Goal: Information Seeking & Learning: Learn about a topic

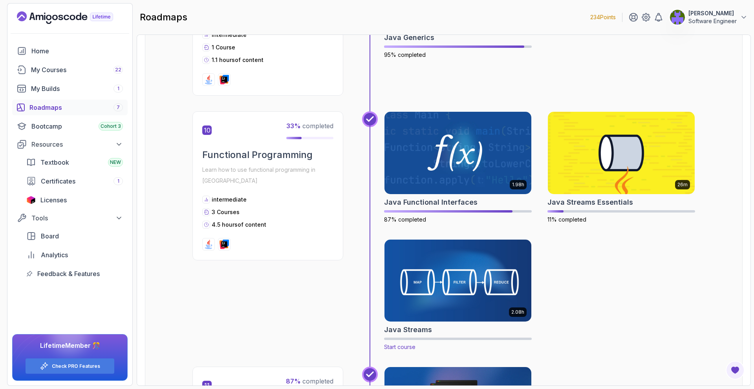
scroll to position [1605, 0]
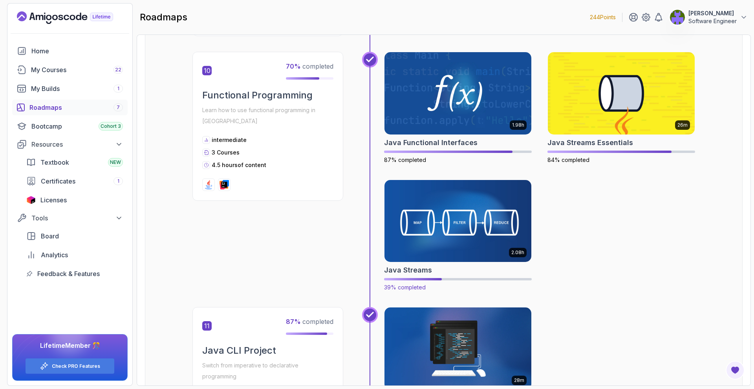
scroll to position [1607, 0]
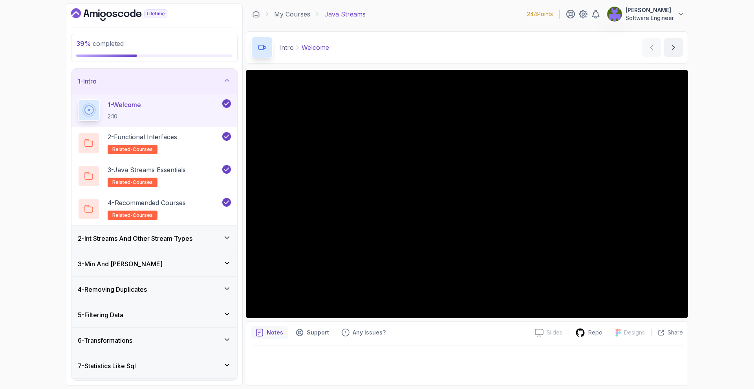
click at [191, 264] on div "3 - Min And Max" at bounding box center [154, 263] width 153 height 9
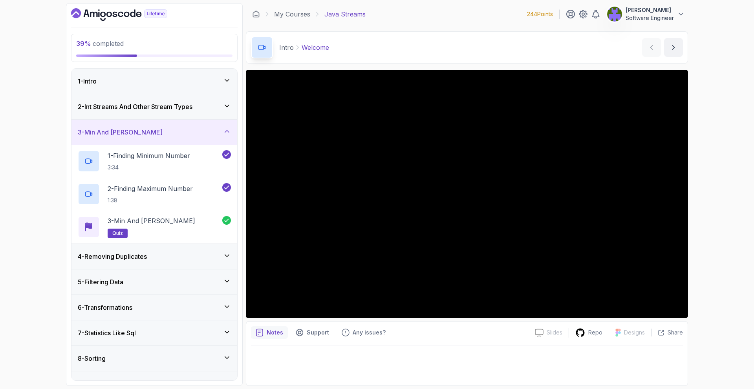
click at [191, 259] on div "4 - Removing Duplicates" at bounding box center [154, 256] width 153 height 9
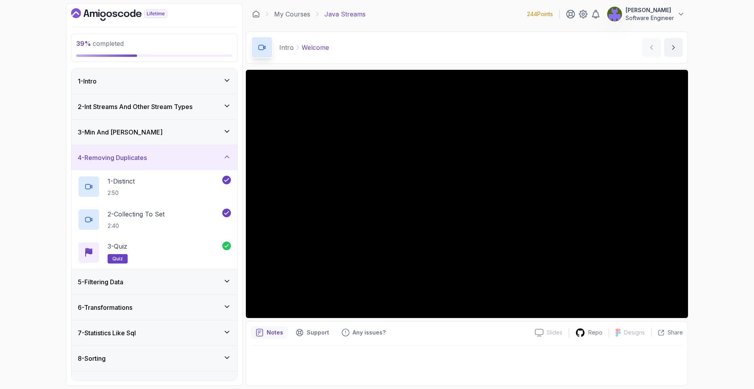
click at [193, 272] on div "5 - Filtering Data" at bounding box center [154, 282] width 166 height 25
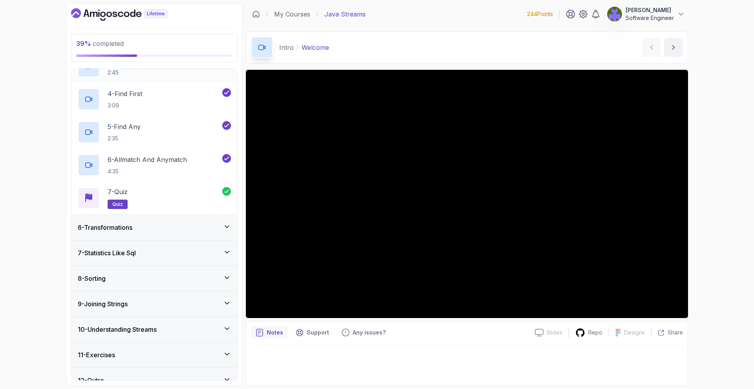
scroll to position [224, 0]
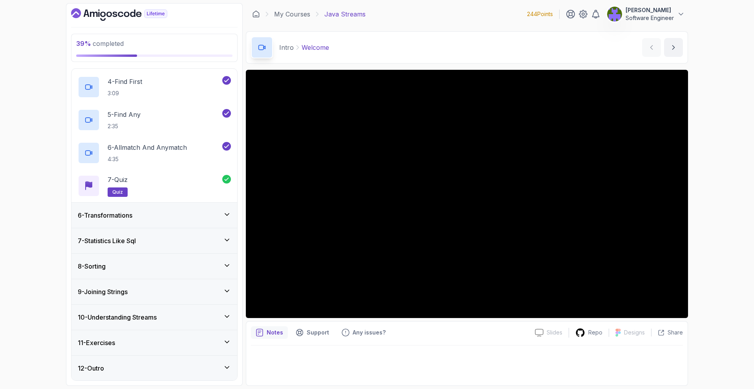
click at [209, 210] on div "6 - Transformations" at bounding box center [154, 215] width 166 height 25
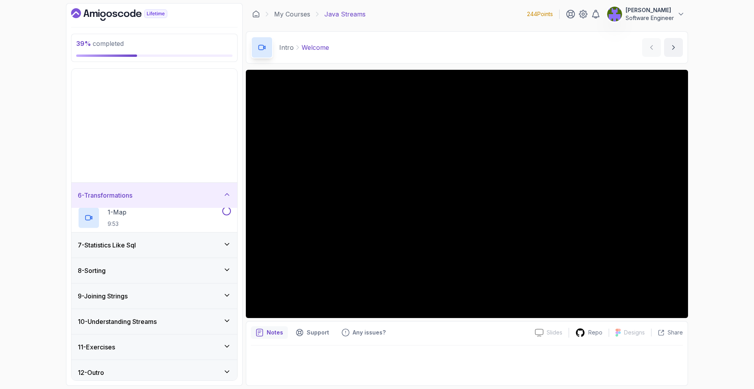
scroll to position [0, 0]
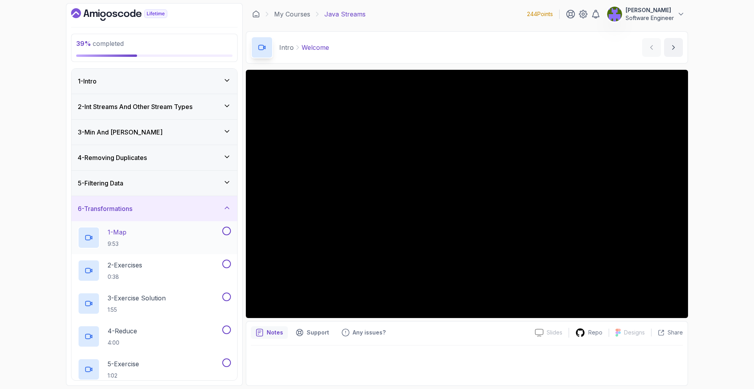
click at [207, 227] on div "1 - Map 9:53" at bounding box center [149, 238] width 143 height 22
click at [459, 68] on main "My Courses Java Streams 244 Points Dinesh Pentakota Software Engineer 9 - Trans…" at bounding box center [467, 194] width 442 height 383
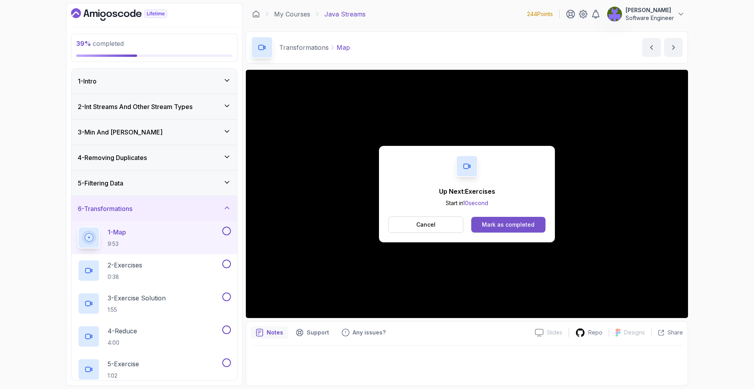
click at [531, 225] on div "Mark as completed" at bounding box center [508, 225] width 53 height 8
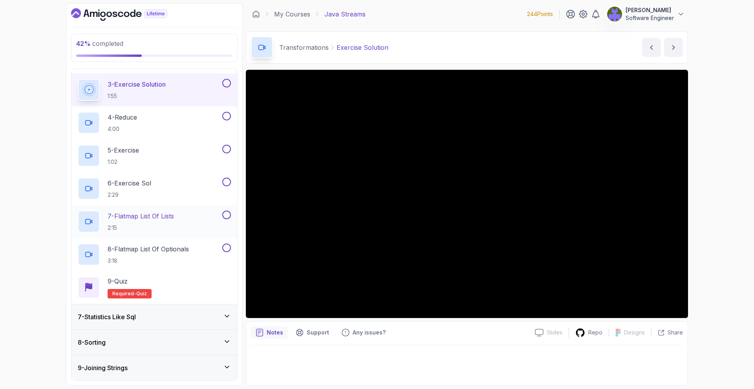
scroll to position [212, 0]
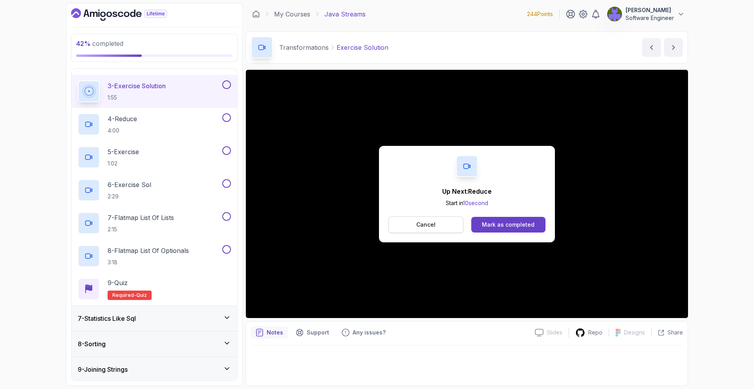
click at [414, 220] on button "Cancel" at bounding box center [425, 225] width 75 height 16
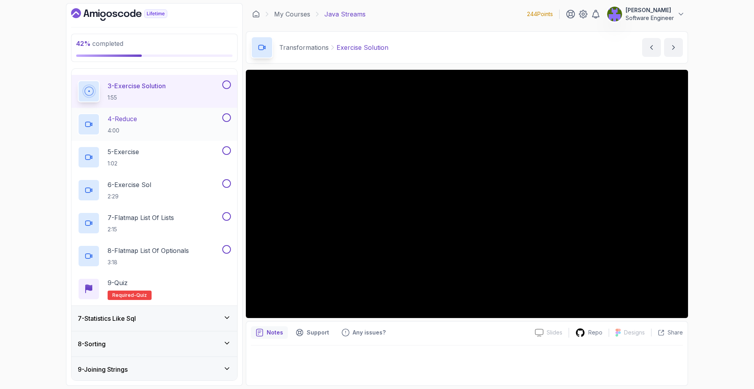
click at [212, 131] on div "4 - Reduce 4:00" at bounding box center [149, 124] width 143 height 22
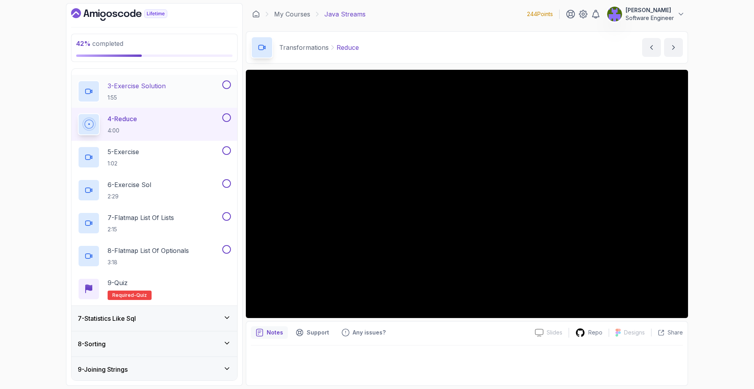
click at [226, 82] on button at bounding box center [226, 84] width 9 height 9
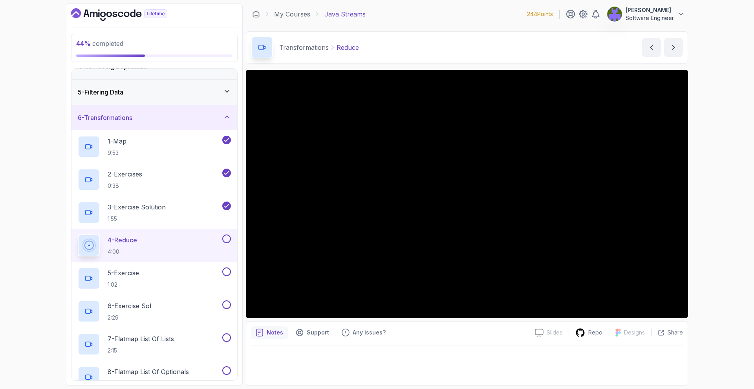
scroll to position [122, 0]
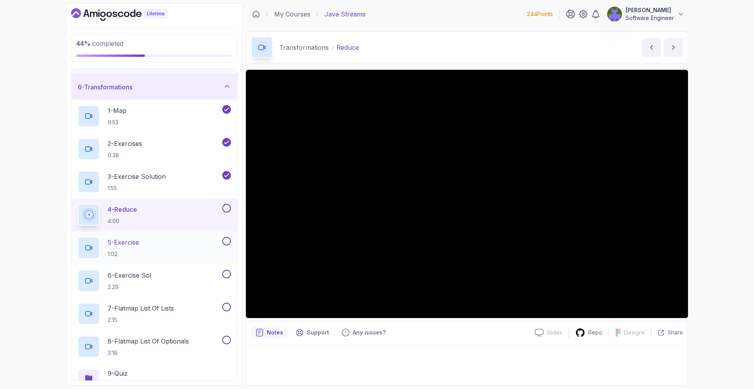
click at [199, 244] on div "5 - Exercise 1:02" at bounding box center [149, 248] width 143 height 22
click at [228, 209] on button at bounding box center [226, 208] width 9 height 9
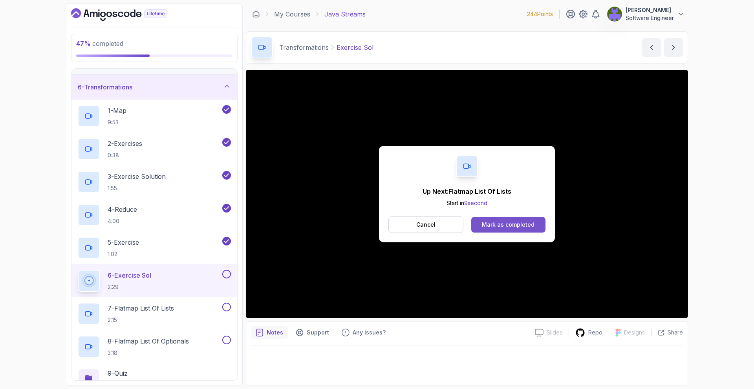
click at [489, 221] on div "Mark as completed" at bounding box center [508, 225] width 53 height 8
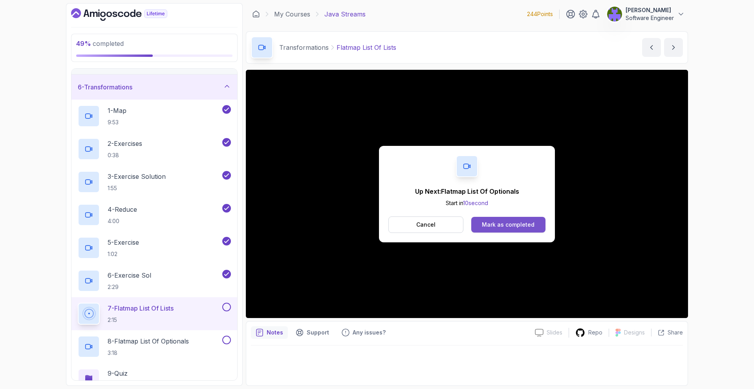
click at [499, 225] on div "Mark as completed" at bounding box center [508, 225] width 53 height 8
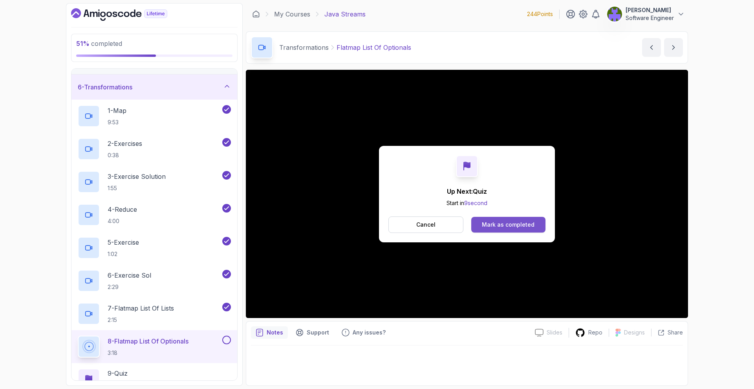
click at [537, 222] on button "Mark as completed" at bounding box center [508, 225] width 74 height 16
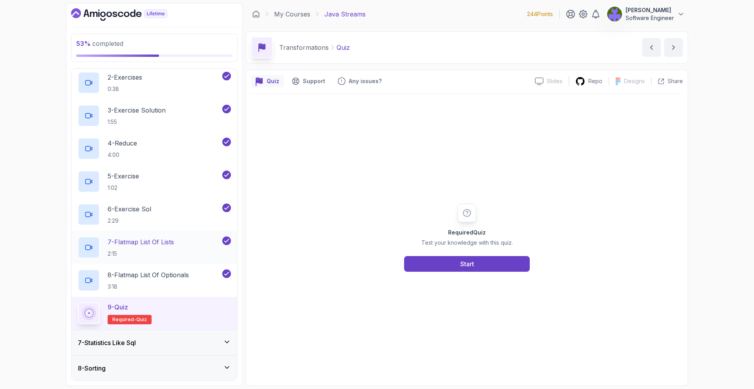
scroll to position [189, 0]
click at [432, 261] on button "Start" at bounding box center [467, 264] width 126 height 16
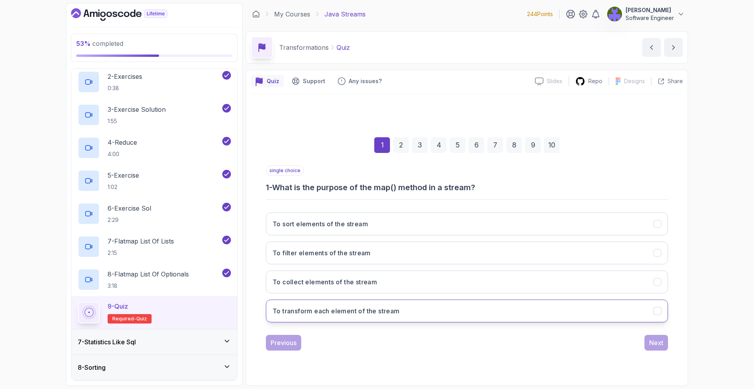
click at [471, 307] on button "To transform each element of the stream" at bounding box center [467, 311] width 402 height 23
click at [663, 347] on button "Next" at bounding box center [656, 343] width 24 height 16
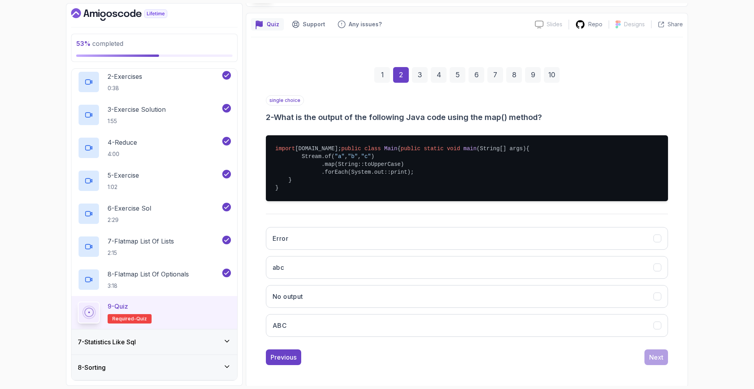
scroll to position [57, 0]
click at [405, 343] on div "Error abc No output ABC" at bounding box center [467, 282] width 402 height 122
click at [422, 337] on button "ABC" at bounding box center [467, 325] width 402 height 23
click at [648, 365] on button "Next" at bounding box center [656, 358] width 24 height 16
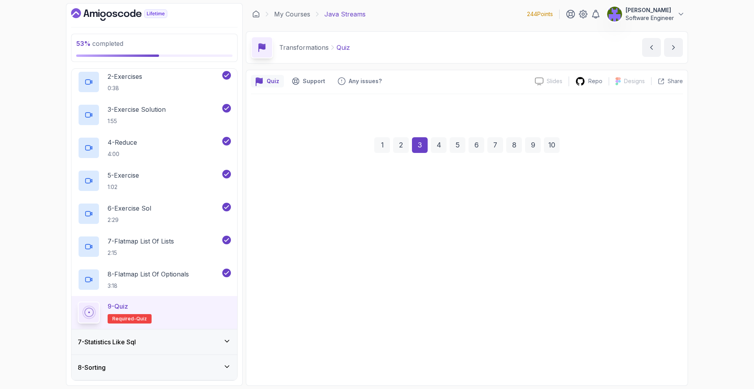
scroll to position [0, 0]
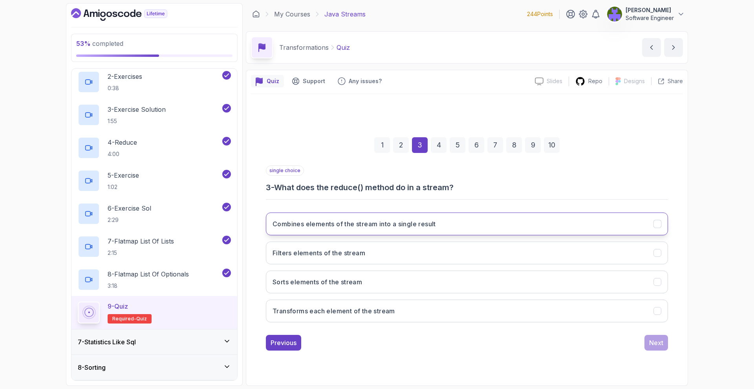
click at [420, 228] on h3 "Combines elements of the stream into a single result" at bounding box center [353, 223] width 163 height 9
click at [658, 347] on div "Next" at bounding box center [656, 342] width 14 height 9
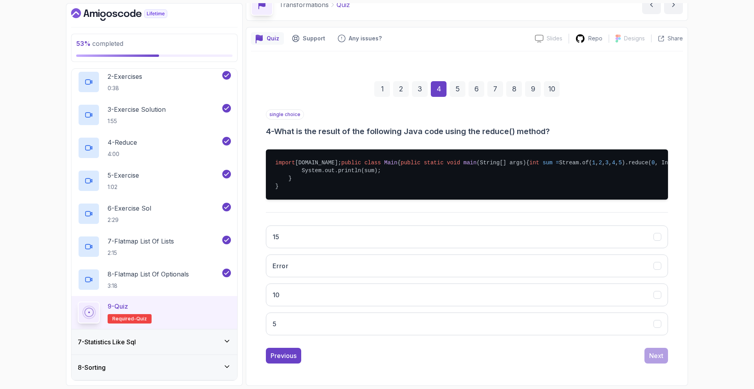
scroll to position [74, 0]
click at [458, 232] on button "15" at bounding box center [467, 237] width 402 height 23
click at [651, 352] on div "Next" at bounding box center [656, 355] width 14 height 9
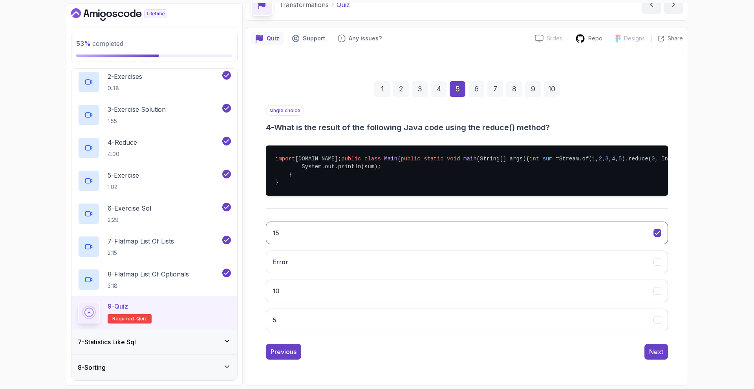
scroll to position [0, 0]
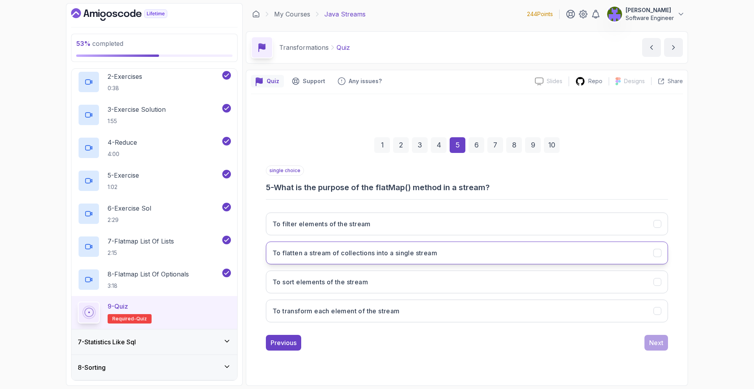
click at [422, 242] on button "To flatten a stream of collections into a single stream" at bounding box center [467, 253] width 402 height 23
click at [646, 338] on button "Next" at bounding box center [656, 343] width 24 height 16
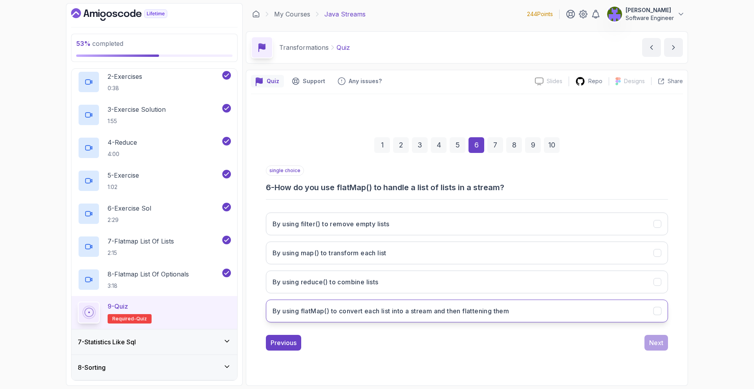
click at [484, 307] on h3 "By using flatMap() to convert each list into a stream and then flattening them" at bounding box center [390, 311] width 236 height 9
click at [651, 332] on div "single choice 6 - How do you use flatMap() to handle a list of lists in a strea…" at bounding box center [467, 258] width 402 height 185
click at [651, 338] on button "Next" at bounding box center [656, 343] width 24 height 16
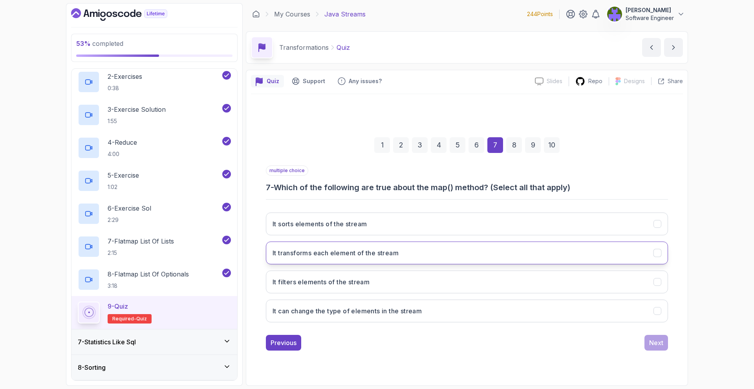
click at [427, 248] on button "It transforms each element of the stream" at bounding box center [467, 253] width 402 height 23
click at [415, 300] on button "It can change the type of elements in the stream" at bounding box center [467, 311] width 402 height 23
click at [650, 340] on div "Next" at bounding box center [656, 342] width 14 height 9
click at [424, 242] on button "It can be used to calculate sums, products, etc." at bounding box center [467, 253] width 402 height 23
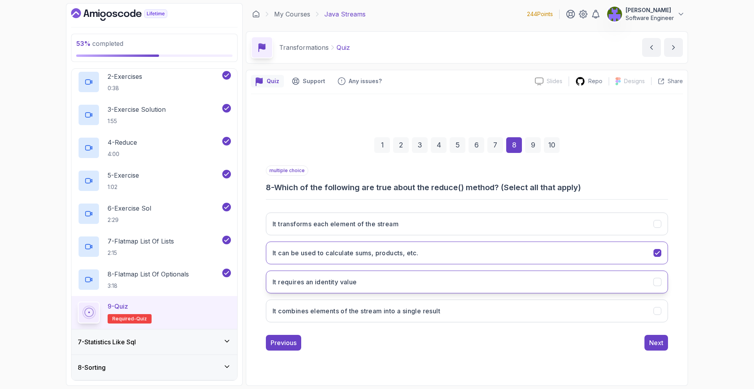
click at [408, 277] on button "It requires an identity value" at bounding box center [467, 282] width 402 height 23
click at [636, 315] on button "It combines elements of the stream into a single result" at bounding box center [467, 311] width 402 height 23
click at [653, 333] on div "multiple choice 8 - Which of the following are true about the reduce() method? …" at bounding box center [467, 258] width 402 height 185
click at [652, 337] on button "Next" at bounding box center [656, 343] width 24 height 16
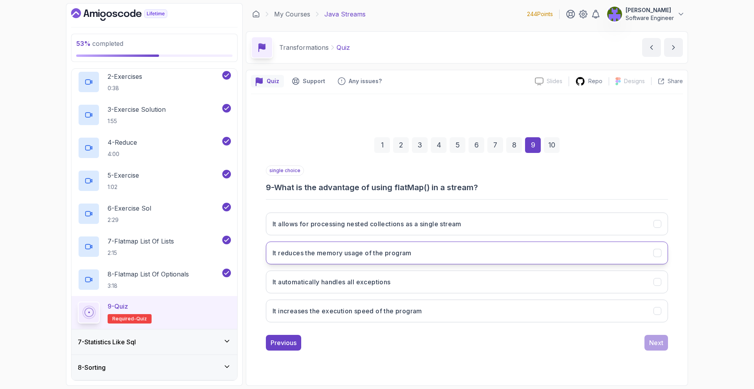
click at [404, 245] on button "It reduces the memory usage of the program" at bounding box center [467, 253] width 402 height 23
click at [404, 244] on button "It reduces the memory usage of the program" at bounding box center [467, 253] width 402 height 23
click at [416, 232] on button "It allows for processing nested collections as a single stream" at bounding box center [467, 224] width 402 height 23
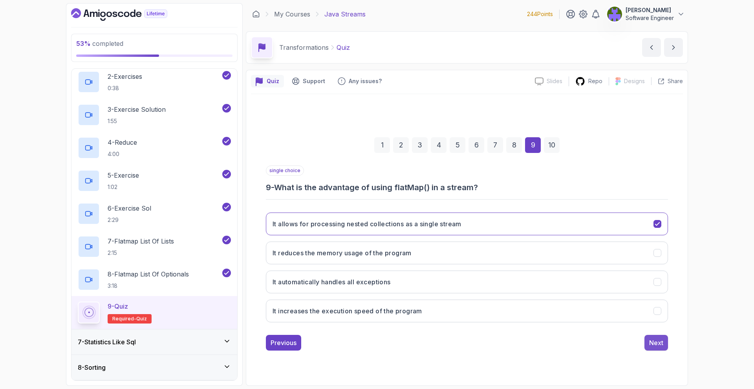
click at [649, 341] on div "Next" at bounding box center [656, 342] width 14 height 9
click at [307, 170] on div "single choice 10 - How do you handle a list of Optionals using flatMap()?" at bounding box center [467, 179] width 402 height 27
click at [270, 178] on div "single choice 10 - How do you handle a list of Optionals using flatMap()?" at bounding box center [467, 179] width 402 height 27
click at [275, 174] on p "single choice" at bounding box center [285, 171] width 38 height 10
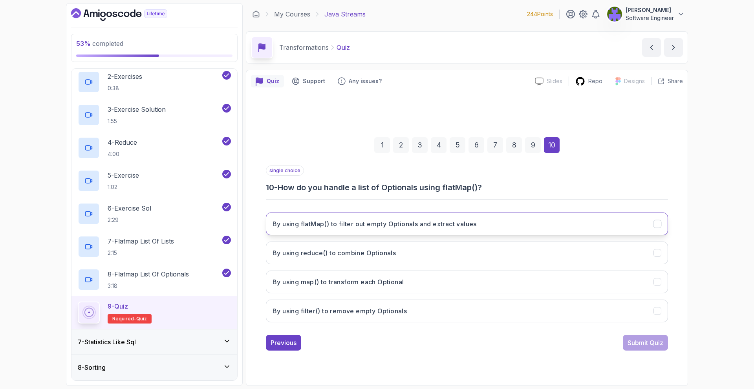
click at [459, 234] on button "By using flatMap() to filter out empty Optionals and extract values" at bounding box center [467, 224] width 402 height 23
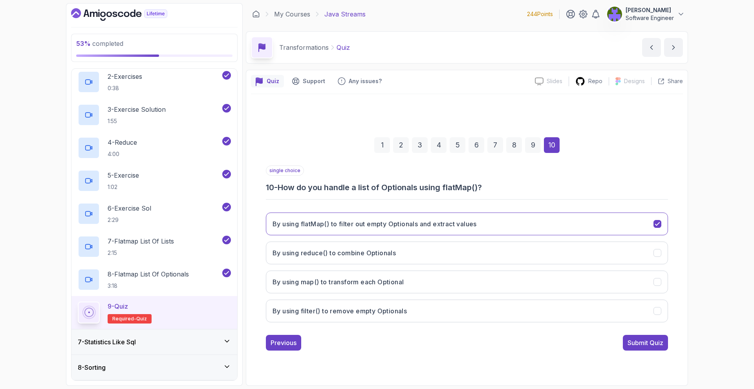
click at [643, 333] on div "single choice 10 - How do you handle a list of Optionals using flatMap()? By us…" at bounding box center [467, 258] width 402 height 185
click at [641, 346] on div "Submit Quiz" at bounding box center [645, 342] width 36 height 9
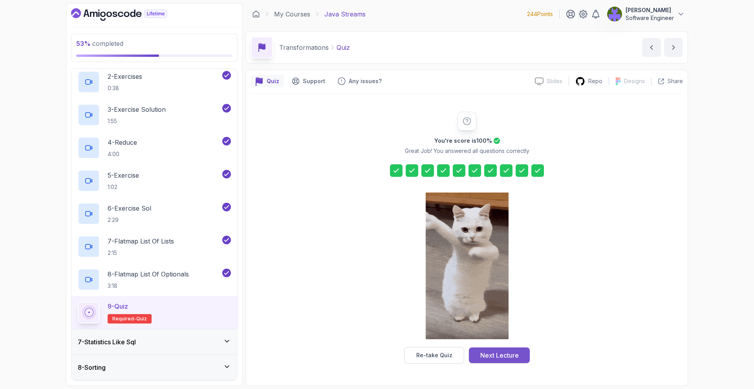
click at [503, 350] on button "Next Lecture" at bounding box center [499, 356] width 61 height 16
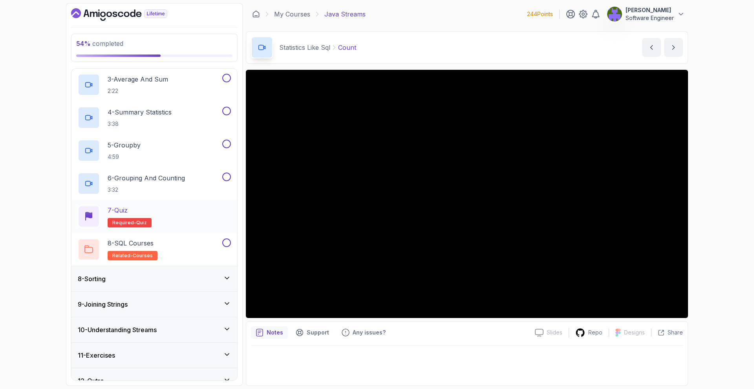
scroll to position [257, 0]
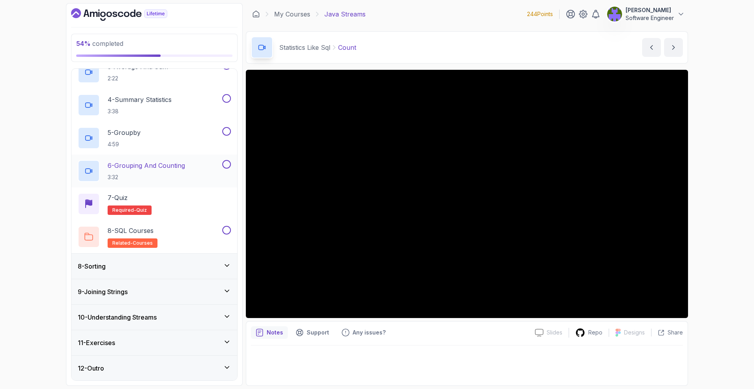
click at [213, 184] on div "6 - Grouping And Counting 3:32" at bounding box center [154, 171] width 166 height 33
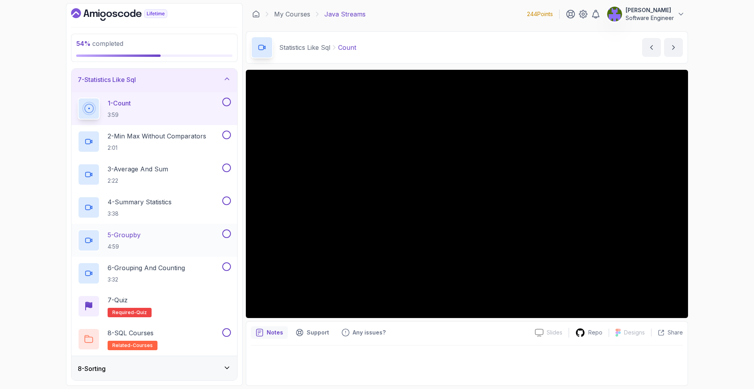
scroll to position [152, 0]
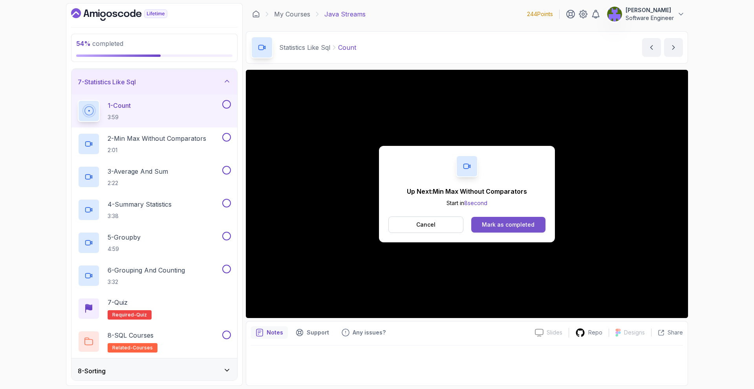
click at [507, 228] on div "Mark as completed" at bounding box center [508, 225] width 53 height 8
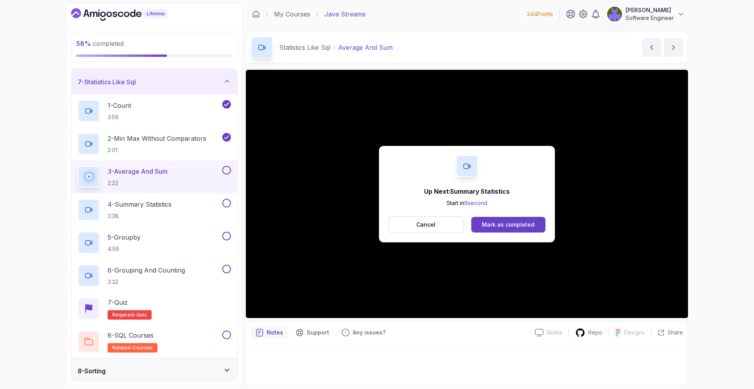
click at [520, 215] on div "Up Next: Summary Statistics Start in 9 second Cancel Mark as completed" at bounding box center [467, 194] width 176 height 97
click at [518, 222] on div "Mark as completed" at bounding box center [508, 225] width 53 height 8
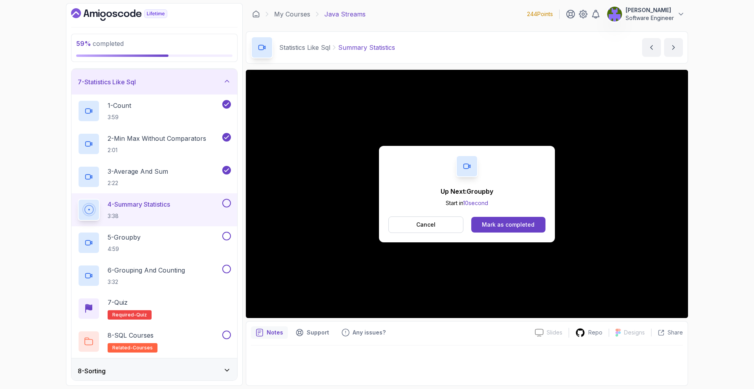
click at [494, 236] on div "Up Next: Groupby Start in 10 second Cancel Mark as completed" at bounding box center [467, 194] width 176 height 97
click at [498, 224] on div "Mark as completed" at bounding box center [508, 225] width 53 height 8
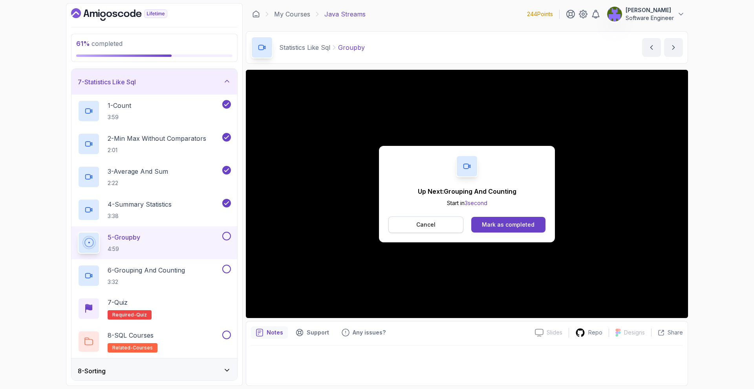
click at [452, 226] on button "Cancel" at bounding box center [425, 225] width 75 height 16
click at [497, 229] on button "Mark as completed" at bounding box center [508, 225] width 74 height 16
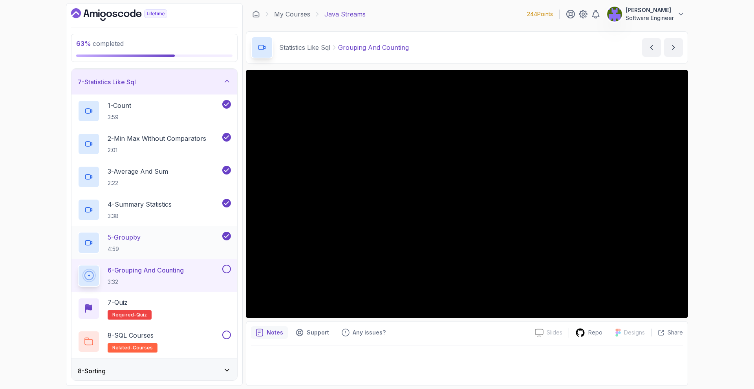
scroll to position [257, 0]
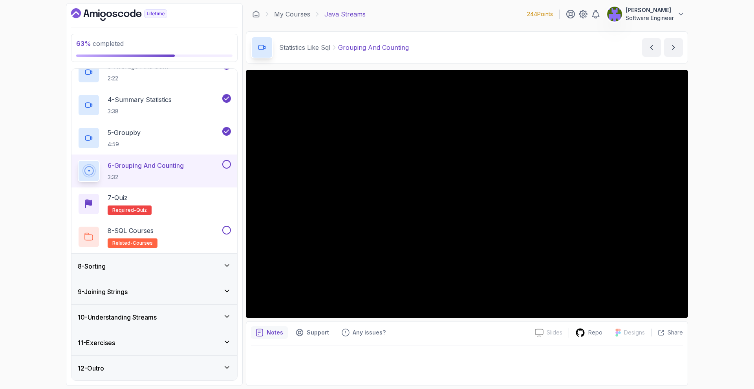
click at [219, 262] on div "8 - Sorting" at bounding box center [154, 266] width 153 height 9
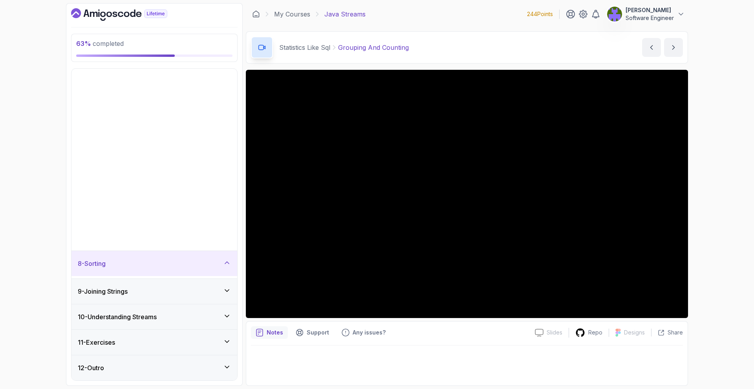
scroll to position [0, 0]
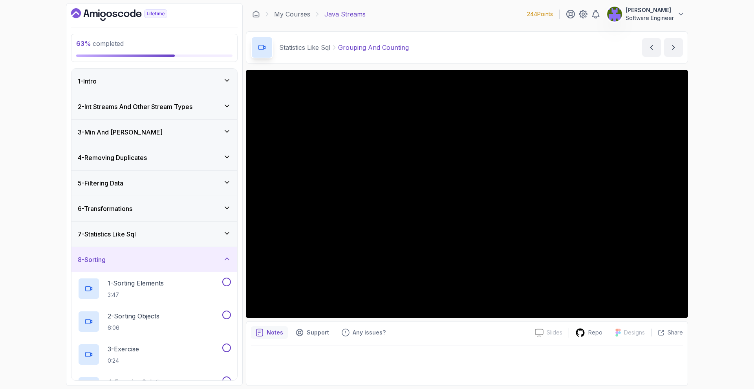
click at [222, 256] on div "8 - Sorting" at bounding box center [154, 259] width 153 height 9
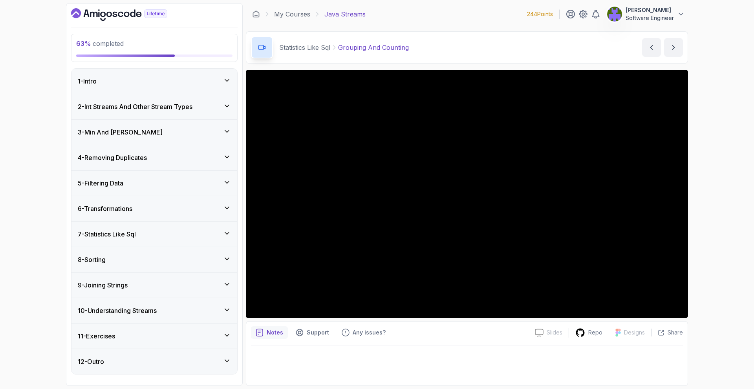
click at [219, 223] on div "7 - Statistics Like Sql" at bounding box center [154, 234] width 166 height 25
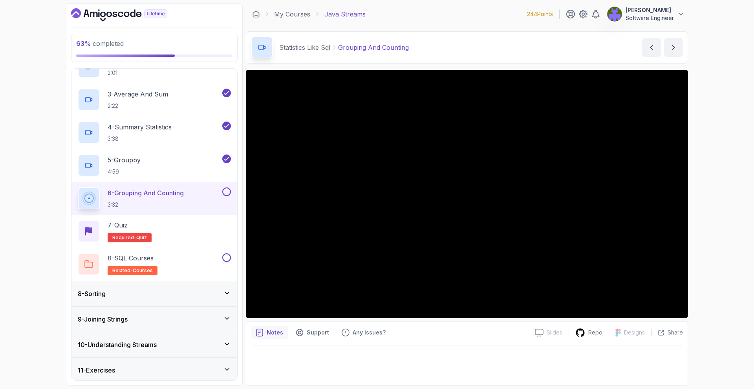
scroll to position [239, 0]
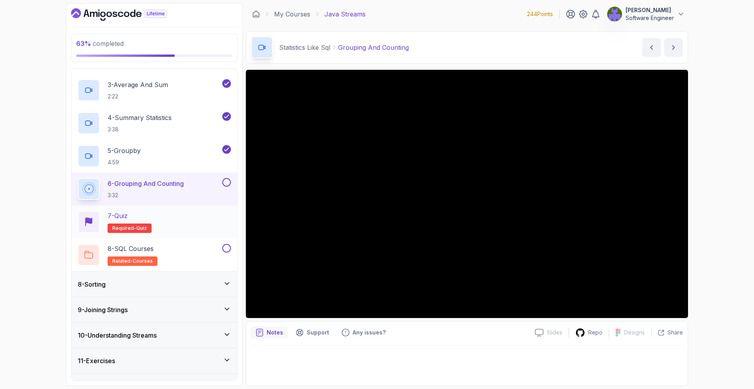
click at [188, 207] on div "7 - Quiz Required- quiz" at bounding box center [154, 222] width 166 height 33
click at [225, 183] on button at bounding box center [226, 182] width 9 height 9
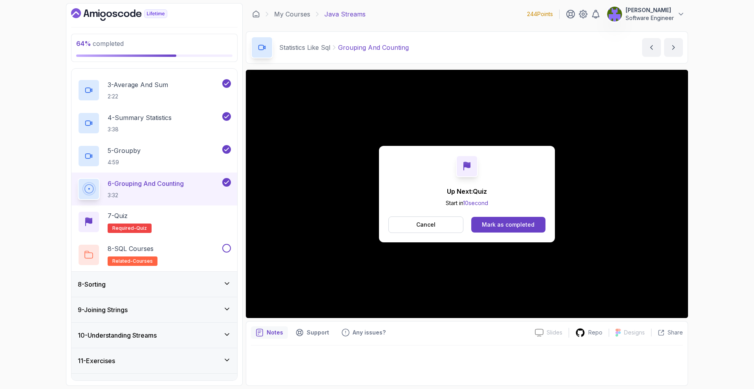
click at [506, 217] on div "Cancel Mark as completed" at bounding box center [466, 225] width 157 height 16
click at [505, 221] on div "Mark as completed" at bounding box center [508, 225] width 53 height 8
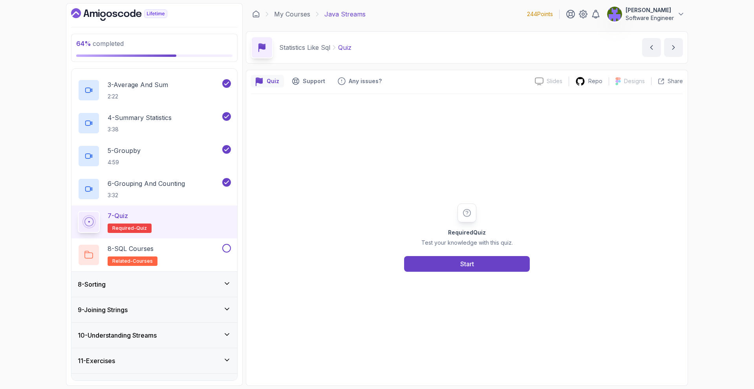
click at [478, 251] on div "Required Quiz Test your knowledge with this quiz. Start" at bounding box center [466, 238] width 151 height 68
click at [478, 258] on button "Start" at bounding box center [467, 264] width 126 height 16
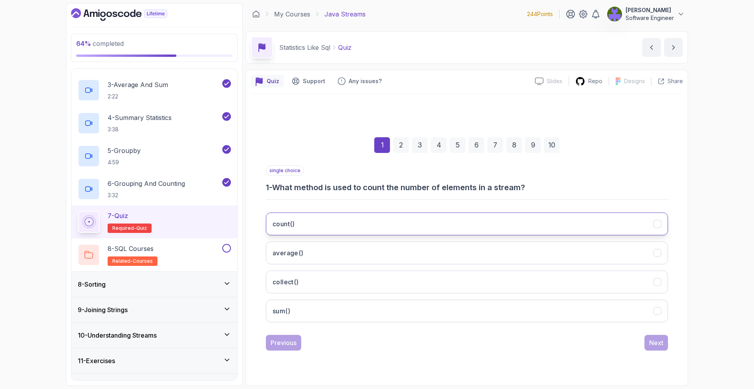
click at [431, 230] on button "count()" at bounding box center [467, 224] width 402 height 23
click at [620, 331] on div "single choice 1 - What method is used to count the number of elements in a stre…" at bounding box center [467, 258] width 402 height 185
click at [649, 341] on div "Next" at bounding box center [656, 342] width 14 height 9
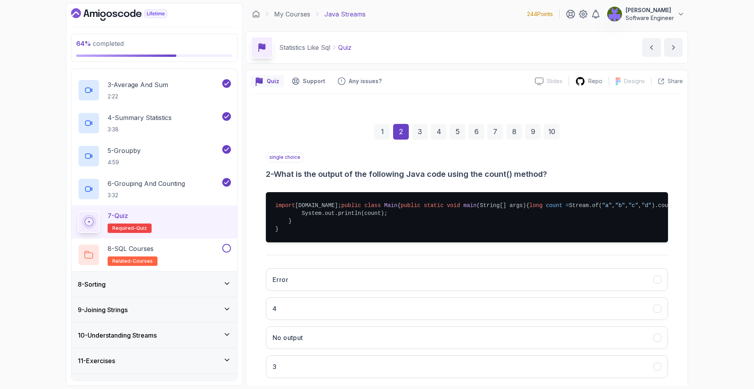
scroll to position [74, 0]
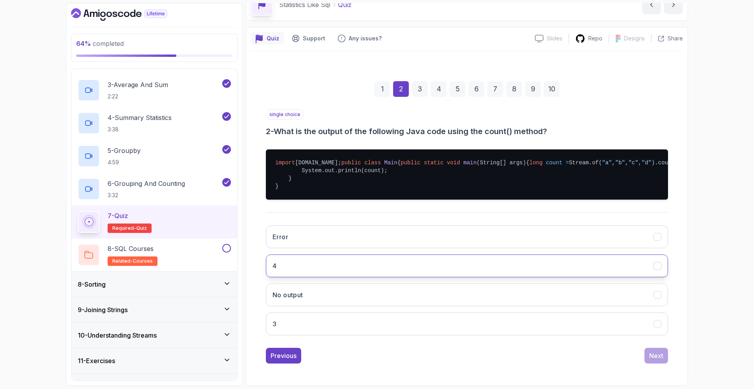
click at [464, 267] on button "4" at bounding box center [467, 266] width 402 height 23
click at [662, 356] on div "Next" at bounding box center [656, 355] width 14 height 9
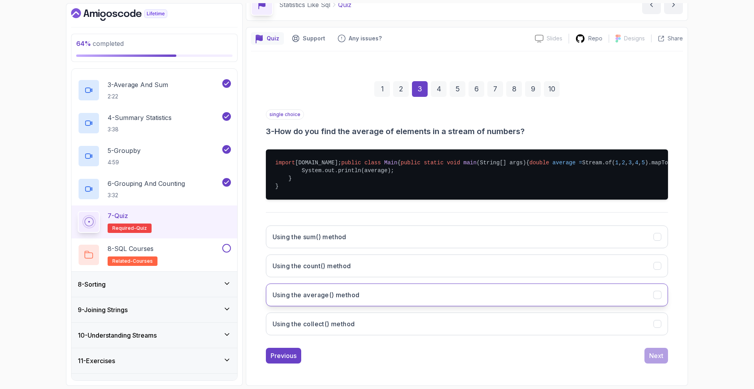
click at [392, 294] on button "Using the average() method" at bounding box center [467, 295] width 402 height 23
click at [655, 349] on button "Next" at bounding box center [656, 356] width 24 height 16
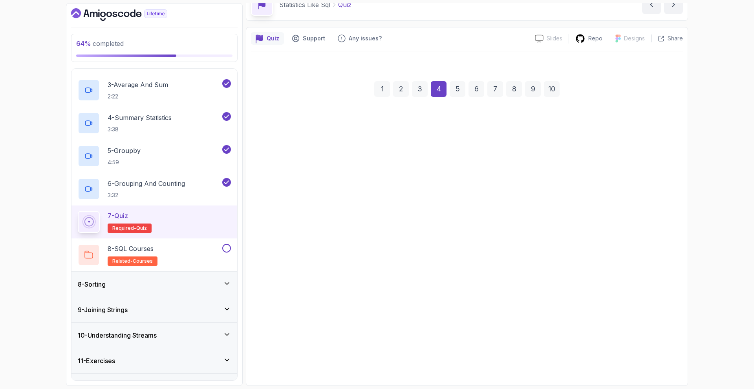
scroll to position [66, 0]
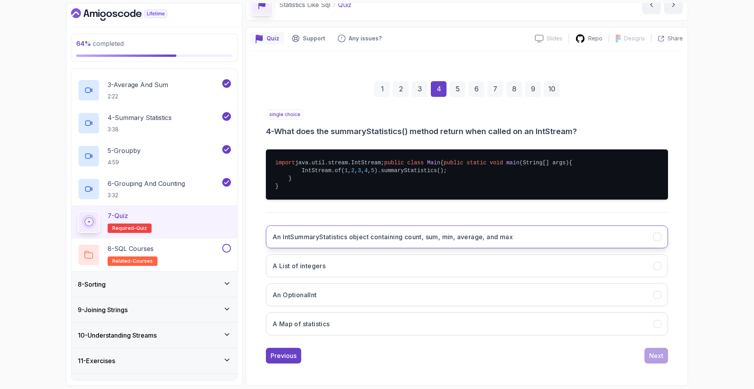
click at [416, 244] on button "An IntSummaryStatistics object containing count, sum, min, average, and max" at bounding box center [467, 237] width 402 height 23
drag, startPoint x: 643, startPoint y: 339, endPoint x: 656, endPoint y: 358, distance: 22.6
click at [645, 343] on div "single choice 4 - What does the summaryStatistics() method return when called o…" at bounding box center [467, 237] width 402 height 254
click at [656, 358] on div "Next" at bounding box center [656, 355] width 14 height 9
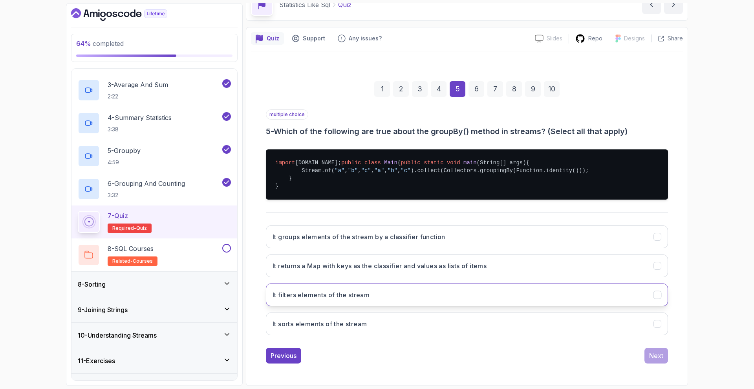
click at [458, 286] on button "It filters elements of the stream" at bounding box center [467, 295] width 402 height 23
click at [644, 354] on div "Previous Next" at bounding box center [467, 356] width 402 height 16
click at [652, 352] on div "Next" at bounding box center [656, 355] width 14 height 9
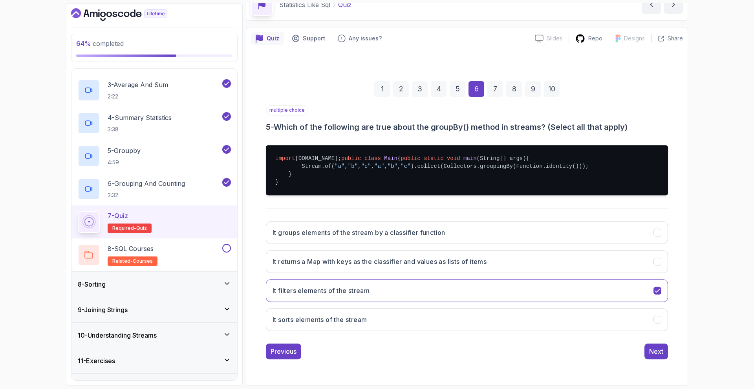
scroll to position [0, 0]
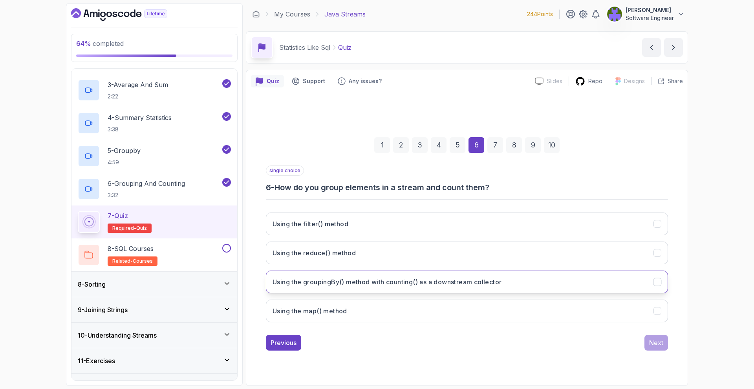
drag, startPoint x: 466, startPoint y: 273, endPoint x: 483, endPoint y: 282, distance: 19.1
click at [466, 274] on button "Using the groupingBy() method with counting() as a downstream collector" at bounding box center [467, 282] width 402 height 23
click at [653, 343] on div "Next" at bounding box center [656, 342] width 14 height 9
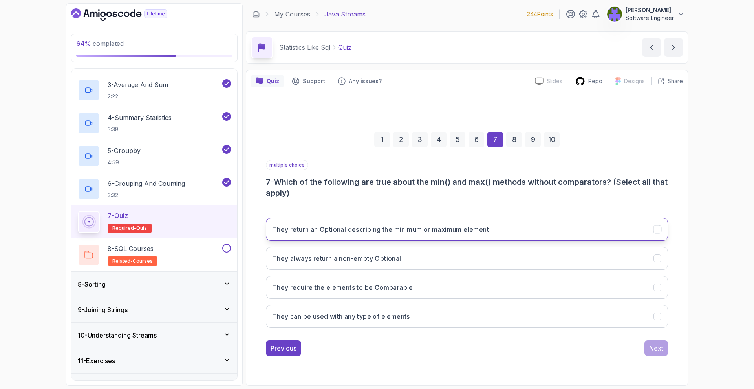
click at [486, 233] on h3 "They return an Optional describing the minimum or maximum element" at bounding box center [380, 229] width 216 height 9
click at [525, 276] on button "They require the elements to be Comparable" at bounding box center [467, 287] width 402 height 23
click at [533, 309] on button "They can be used with any type of elements" at bounding box center [467, 316] width 402 height 23
click at [575, 274] on div "They return an Optional describing the minimum or maximum element They always r…" at bounding box center [467, 273] width 402 height 122
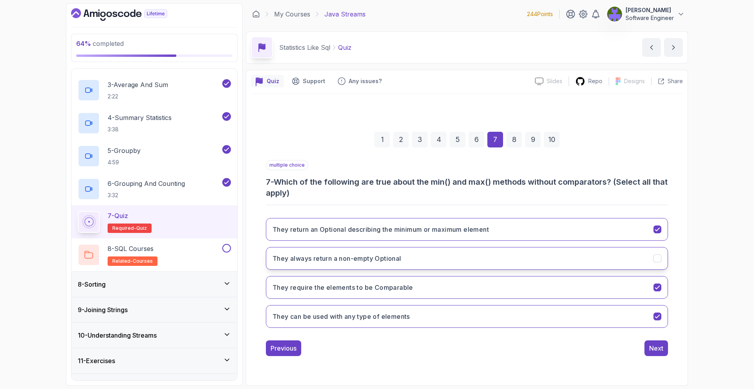
click at [573, 264] on button "They always return a non-empty Optional" at bounding box center [467, 258] width 402 height 23
click at [655, 324] on button "They can be used with any type of elements" at bounding box center [467, 316] width 402 height 23
click at [652, 283] on button "They require the elements to be Comparable" at bounding box center [467, 287] width 402 height 23
click at [656, 340] on div "multiple choice 7 - Which of the following are true about the min() and max() m…" at bounding box center [467, 258] width 402 height 196
click at [658, 346] on div "Next" at bounding box center [656, 348] width 14 height 9
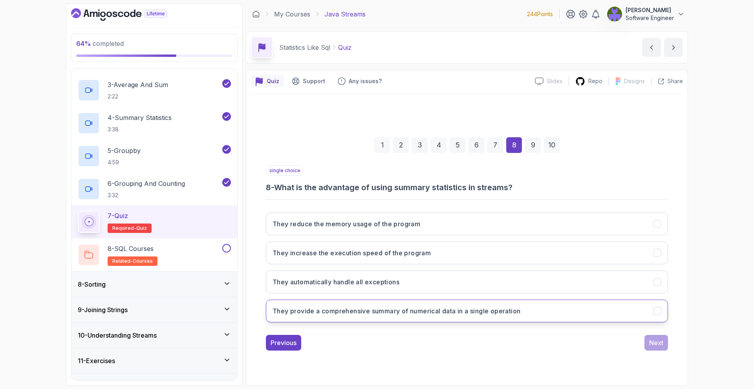
click at [487, 306] on button "They provide a comprehensive summary of numerical data in a single operation" at bounding box center [467, 311] width 402 height 23
click at [662, 346] on div "Next" at bounding box center [656, 342] width 14 height 9
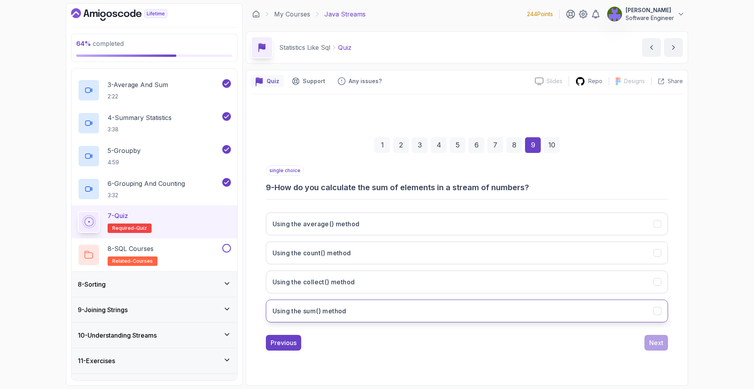
click at [444, 312] on button "Using the sum() method" at bounding box center [467, 311] width 402 height 23
click at [652, 340] on div "Next" at bounding box center [656, 342] width 14 height 9
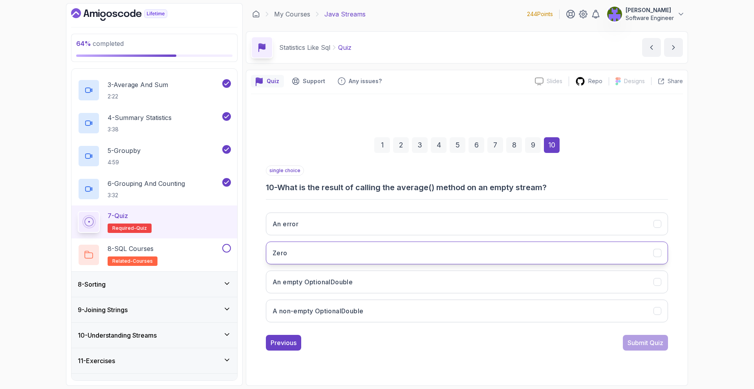
click at [426, 247] on button "Zero" at bounding box center [467, 253] width 402 height 23
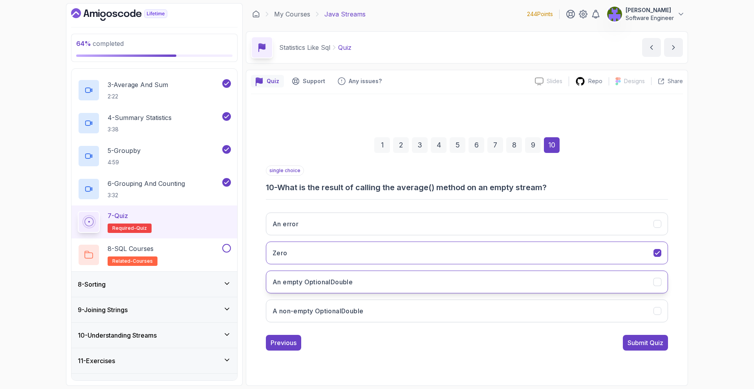
click at [561, 287] on button "An empty OptionalDouble" at bounding box center [467, 282] width 402 height 23
click at [645, 346] on div "Submit Quiz" at bounding box center [645, 342] width 36 height 9
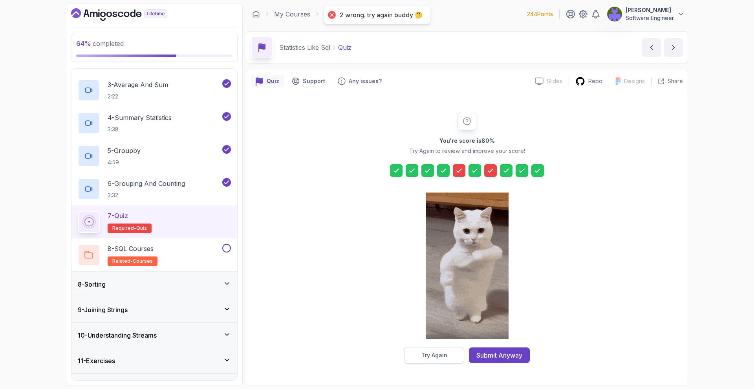
click at [437, 354] on div "Try Again" at bounding box center [434, 356] width 26 height 8
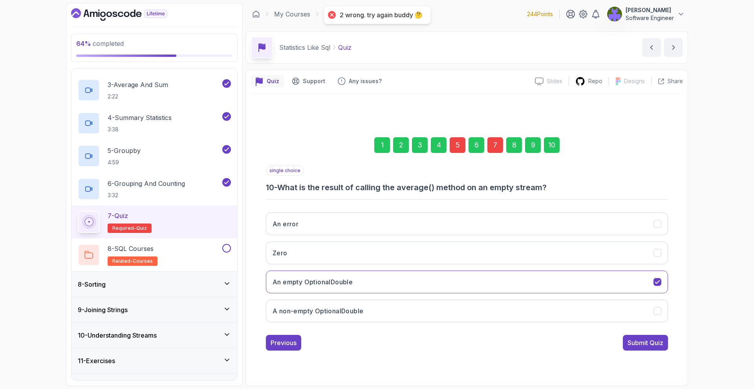
click at [497, 146] on div "7" at bounding box center [495, 145] width 16 height 16
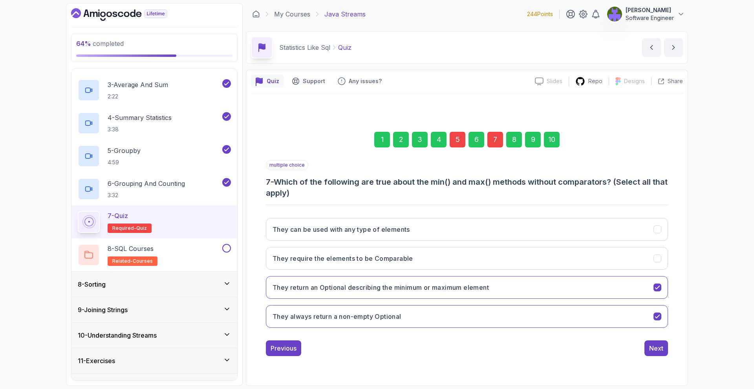
click at [450, 139] on div "5" at bounding box center [457, 140] width 16 height 16
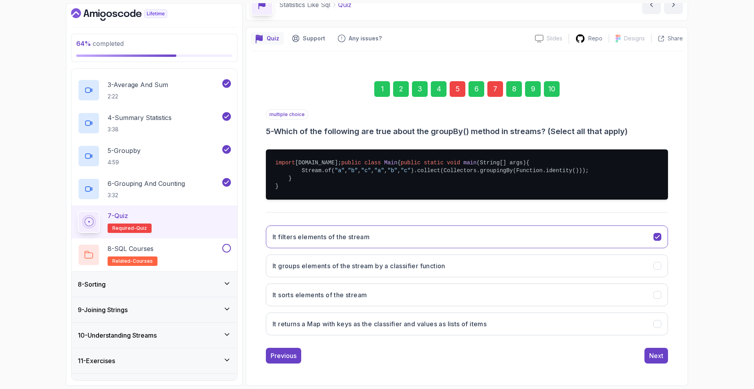
scroll to position [66, 0]
click at [656, 352] on div "Next" at bounding box center [656, 355] width 14 height 9
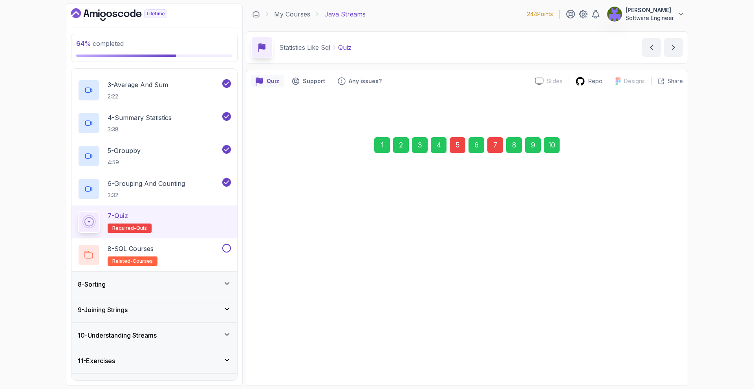
scroll to position [0, 0]
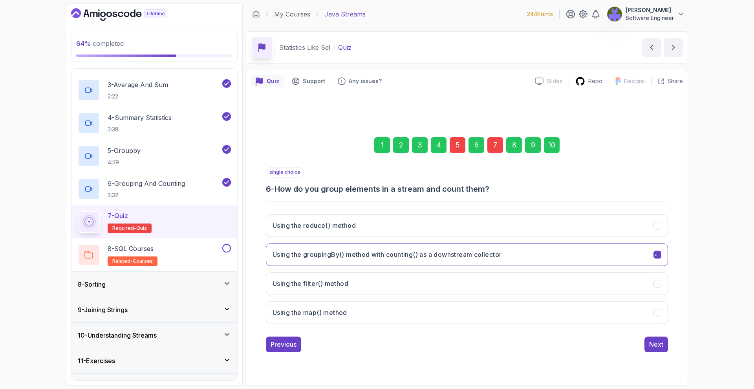
click at [656, 352] on div "1 2 3 4 5 6 7 8 9 10 single choice 6 - How do you group elements in a stream an…" at bounding box center [467, 238] width 432 height 239
click at [226, 247] on button at bounding box center [226, 248] width 9 height 9
click at [210, 258] on div "8 - SQL Courses related-courses" at bounding box center [149, 255] width 143 height 22
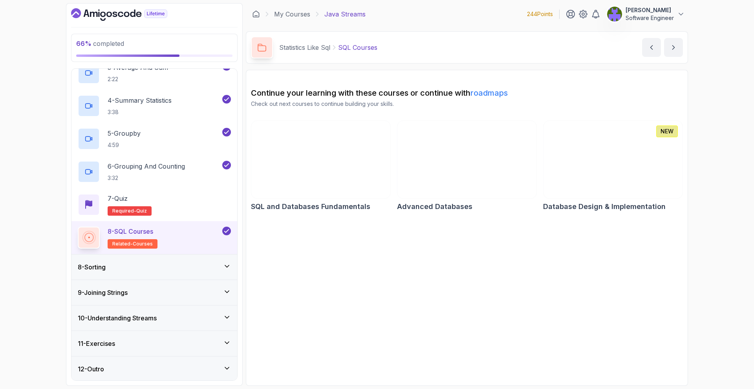
scroll to position [257, 0]
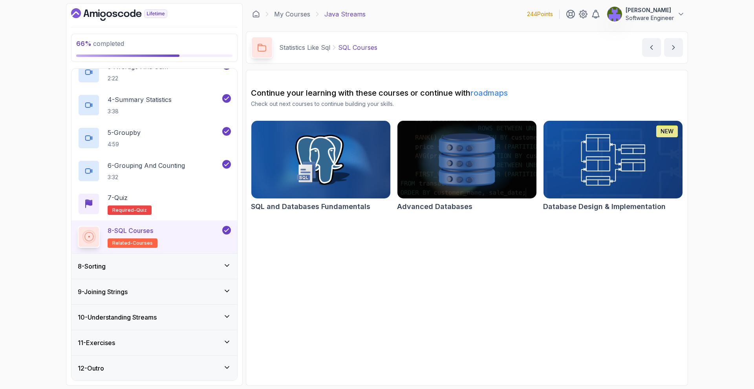
click at [197, 271] on div "8 - Sorting" at bounding box center [154, 266] width 166 height 25
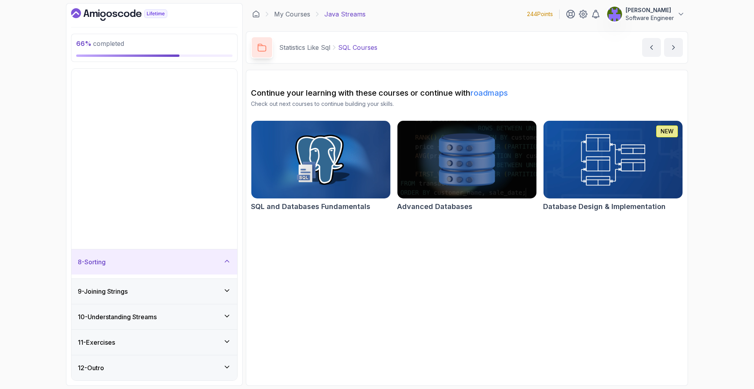
scroll to position [0, 0]
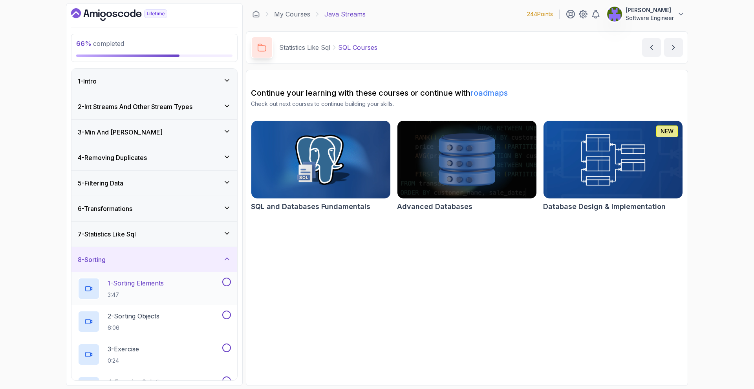
click at [193, 279] on div "1 - Sorting Elements 3:47" at bounding box center [149, 289] width 143 height 22
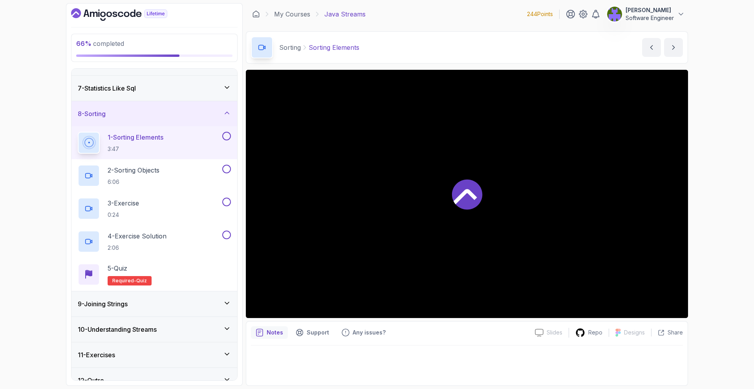
scroll to position [158, 0]
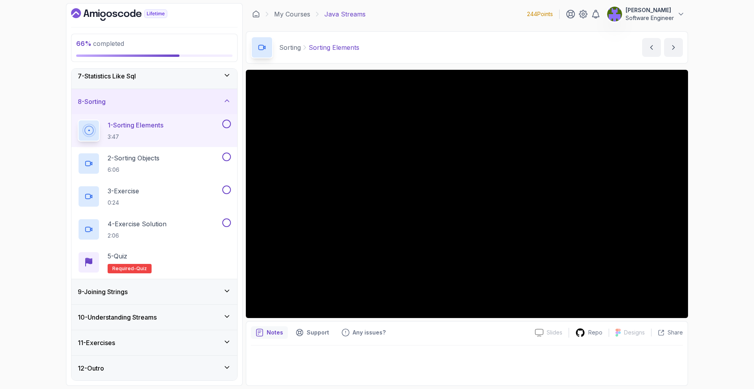
click at [78, 120] on button "1 - Sorting Elements 3:47" at bounding box center [154, 131] width 153 height 22
click at [213, 289] on div "9 - Joining Strings" at bounding box center [154, 291] width 153 height 9
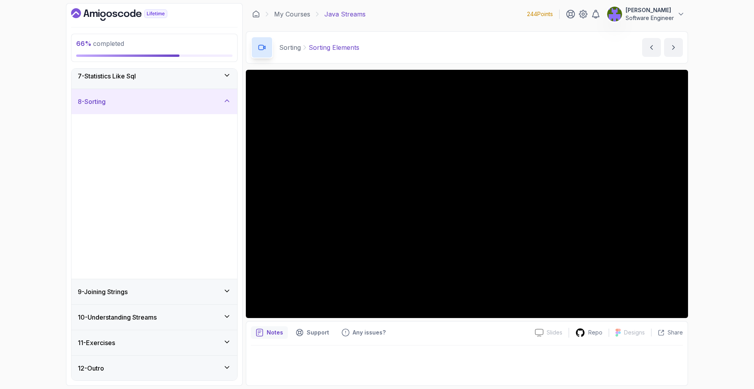
scroll to position [0, 0]
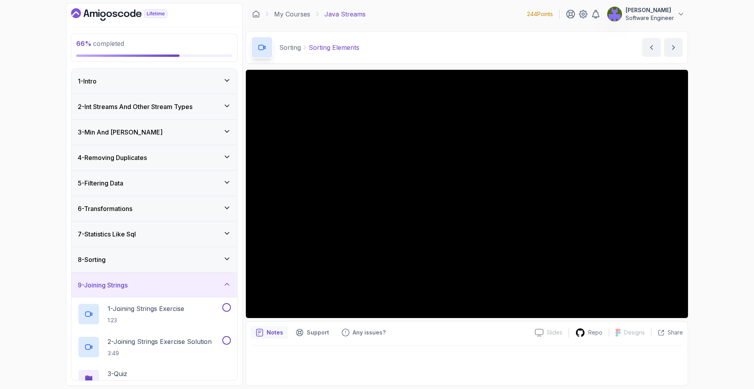
click at [181, 263] on div "8 - Sorting" at bounding box center [154, 259] width 153 height 9
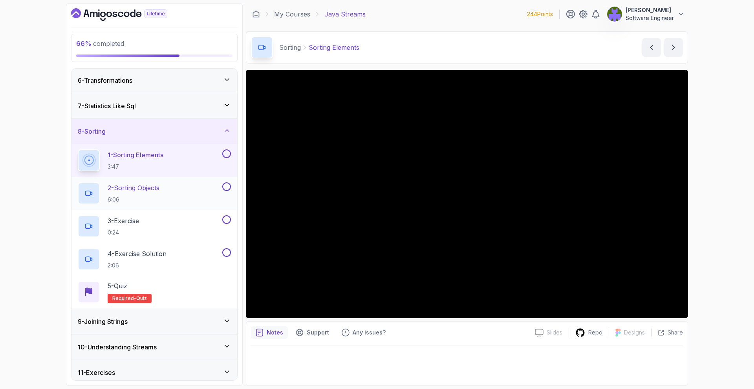
scroll to position [158, 0]
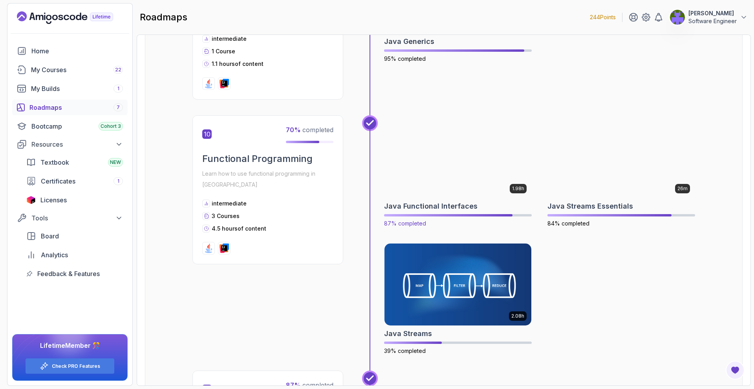
scroll to position [1535, 0]
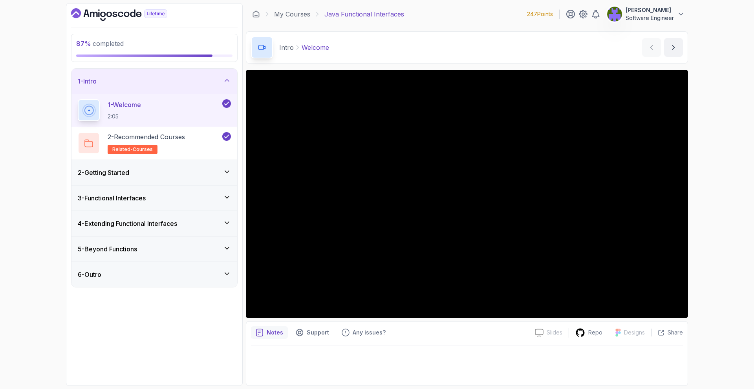
click at [183, 275] on div "6 - Outro" at bounding box center [154, 274] width 153 height 9
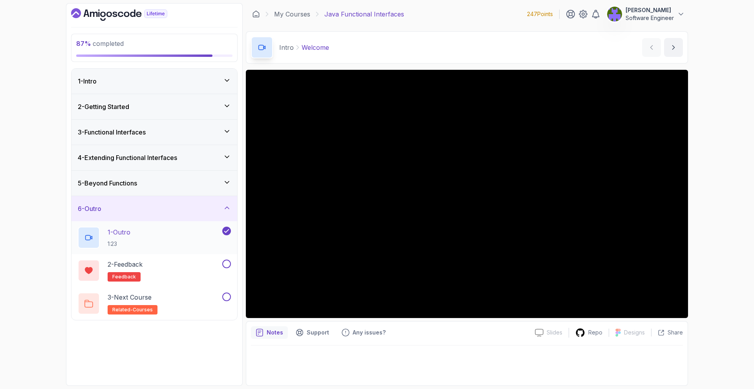
click at [199, 247] on div "1 - Outro 1:23" at bounding box center [149, 238] width 143 height 22
click at [205, 181] on div "5 - Beyond Functions" at bounding box center [154, 183] width 153 height 9
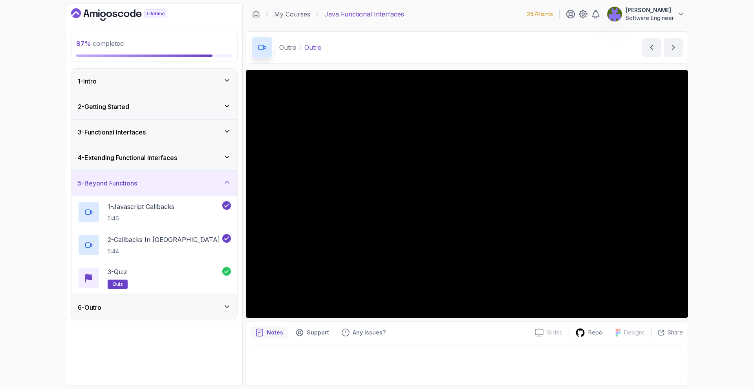
click at [225, 313] on div "6 - Outro" at bounding box center [154, 307] width 166 height 25
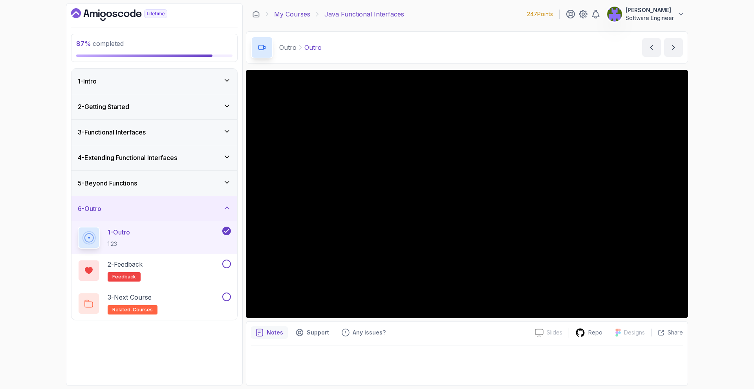
drag, startPoint x: 315, startPoint y: 16, endPoint x: 296, endPoint y: 15, distance: 18.8
click at [316, 16] on icon at bounding box center [317, 14] width 2 height 4
click at [296, 15] on link "My Courses" at bounding box center [292, 13] width 36 height 9
